Goal: Transaction & Acquisition: Book appointment/travel/reservation

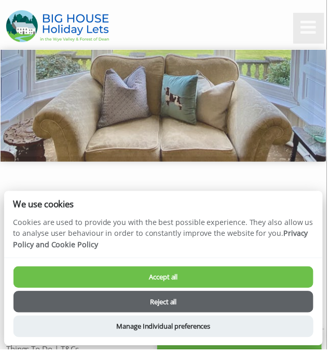
click at [270, 95] on img at bounding box center [165, 106] width 329 height 113
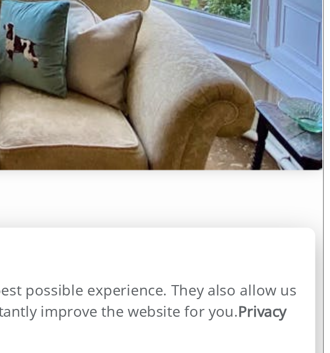
scroll to position [3, 0]
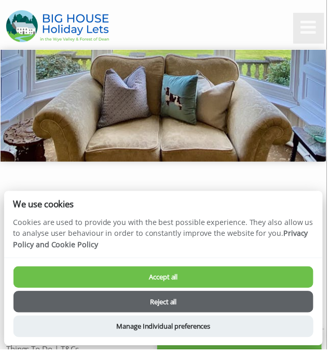
click at [173, 311] on button "Reject all" at bounding box center [164, 305] width 303 height 22
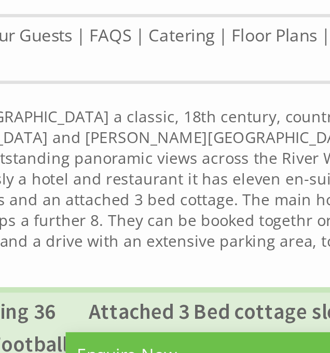
scroll to position [152, 0]
click at [262, 193] on link "Floor Plans" at bounding box center [258, 190] width 40 height 11
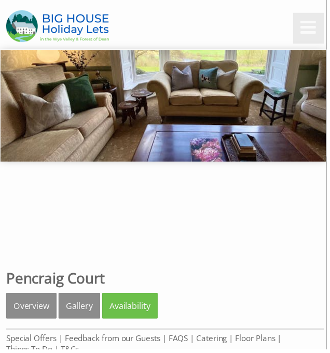
click at [73, 28] on img at bounding box center [58, 26] width 104 height 32
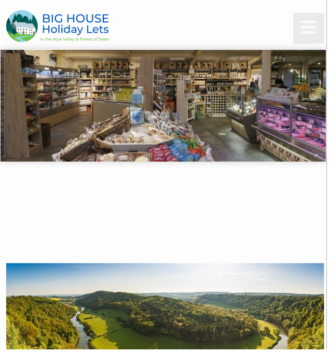
click at [242, 141] on img at bounding box center [165, 106] width 329 height 113
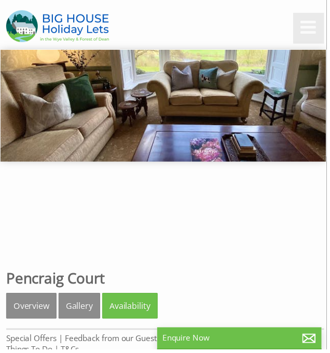
click at [142, 118] on img at bounding box center [165, 106] width 329 height 113
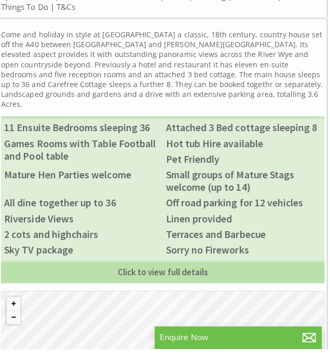
scroll to position [342, 0]
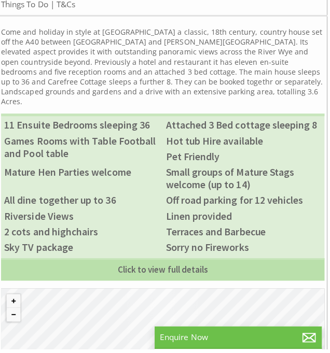
click at [301, 154] on li "Pet Friendly" at bounding box center [247, 162] width 160 height 16
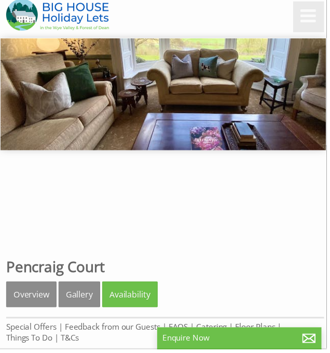
scroll to position [0, 0]
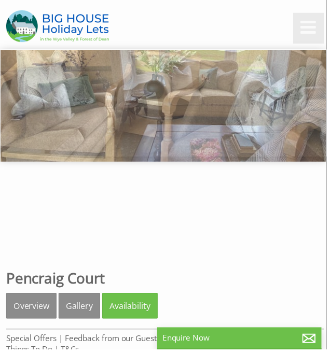
click at [328, 105] on img at bounding box center [165, 106] width 329 height 113
